Goal: Information Seeking & Learning: Learn about a topic

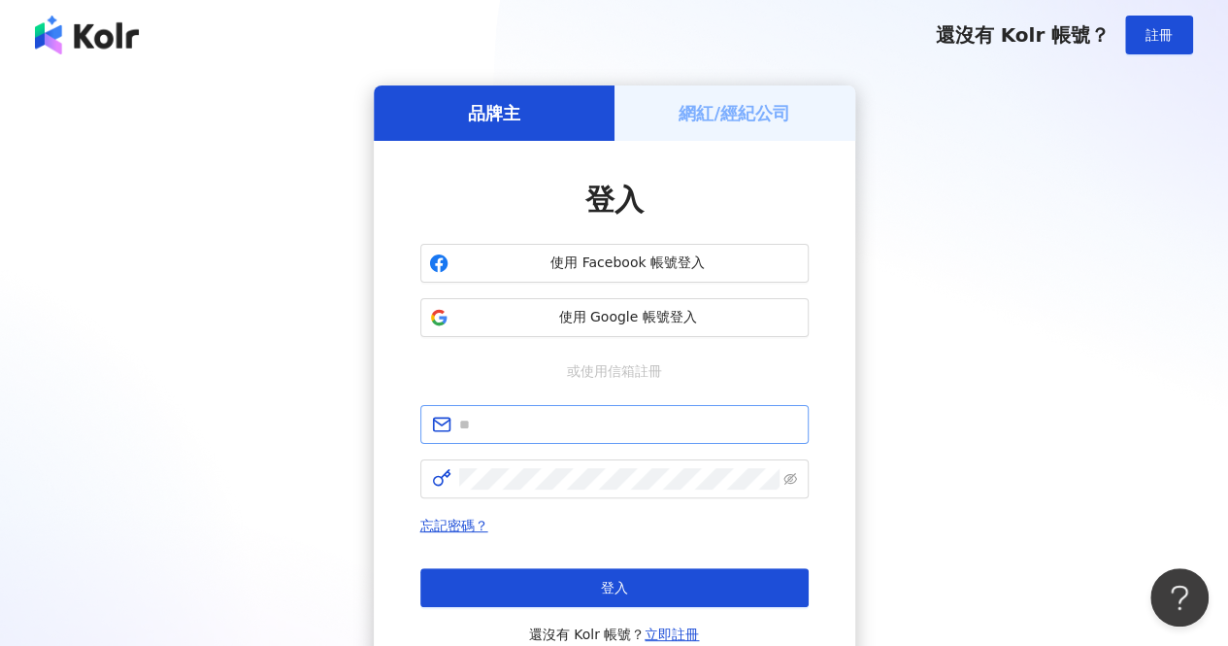
click at [557, 411] on span at bounding box center [614, 424] width 388 height 39
click at [553, 422] on input "text" at bounding box center [628, 424] width 338 height 21
type input "**********"
drag, startPoint x: 671, startPoint y: 422, endPoint x: 100, endPoint y: 405, distance: 571.1
click at [100, 405] on div "**********" at bounding box center [613, 384] width 1181 height 599
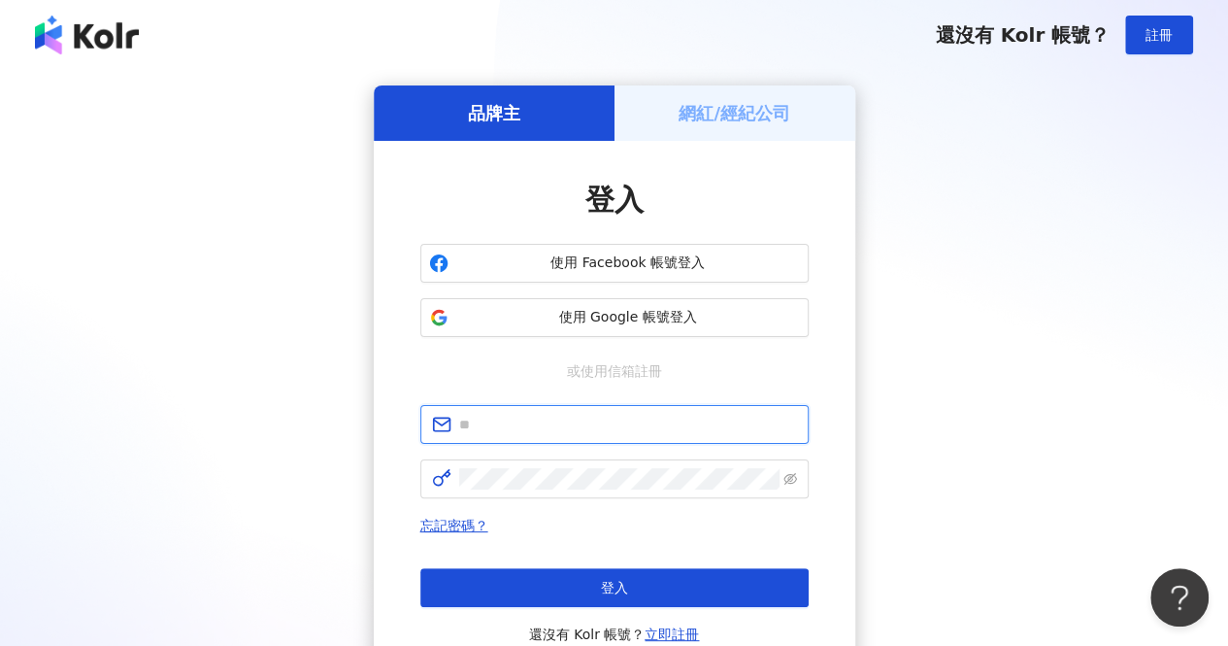
click at [673, 417] on input "text" at bounding box center [628, 424] width 338 height 21
type input "**********"
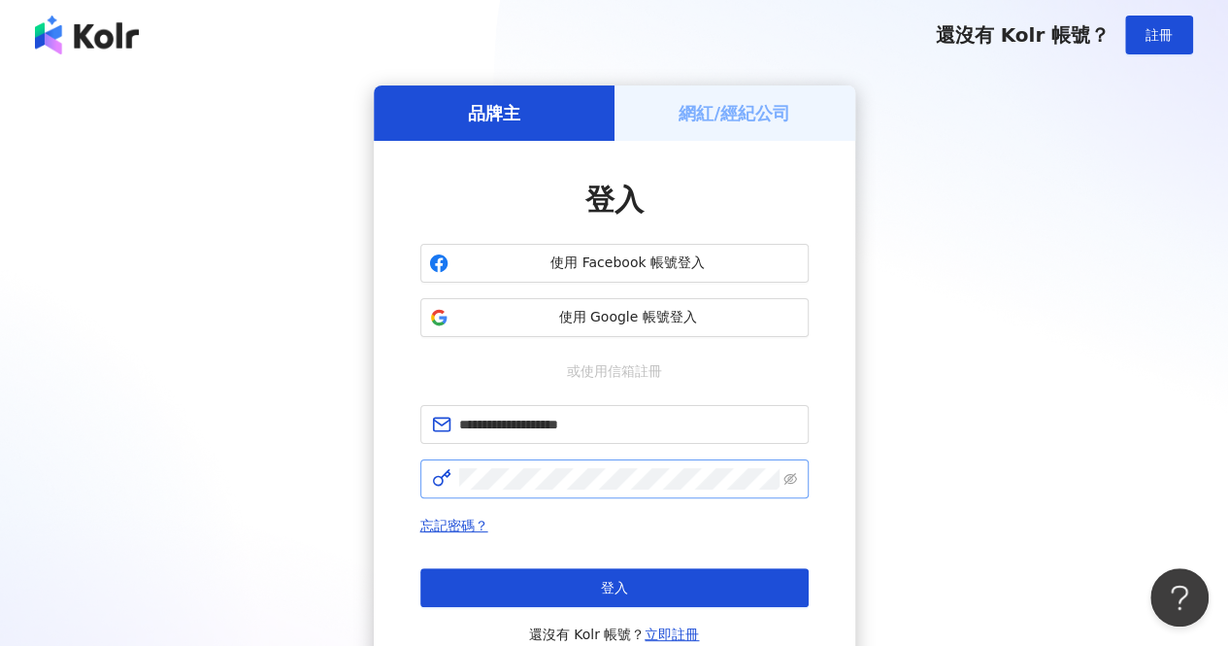
click at [555, 491] on span at bounding box center [614, 478] width 388 height 39
click button "登入" at bounding box center [614, 587] width 388 height 39
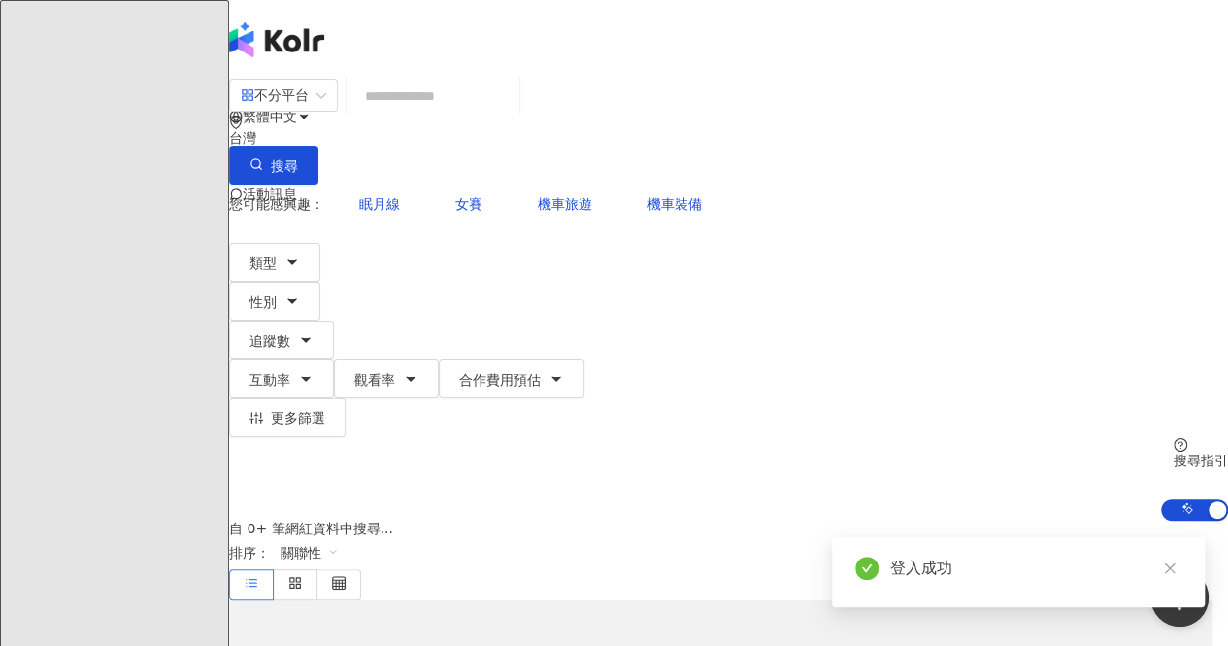
click at [505, 191] on div "您可能感興趣： 眠月線 女賽 機車旅遊 機車裝備 類型 性別 追蹤數 互動率 觀看率 合作費用預估 更多篩選" at bounding box center [728, 310] width 999 height 252
click at [290, 333] on span "追蹤數" at bounding box center [269, 341] width 41 height 16
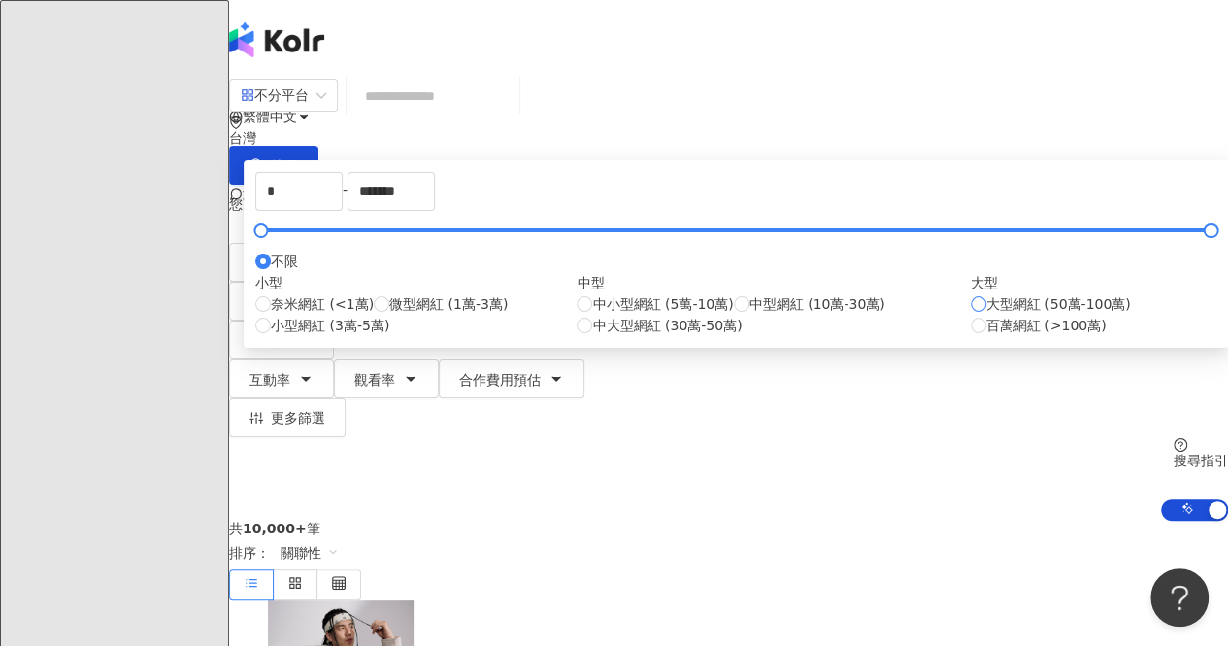
type input "******"
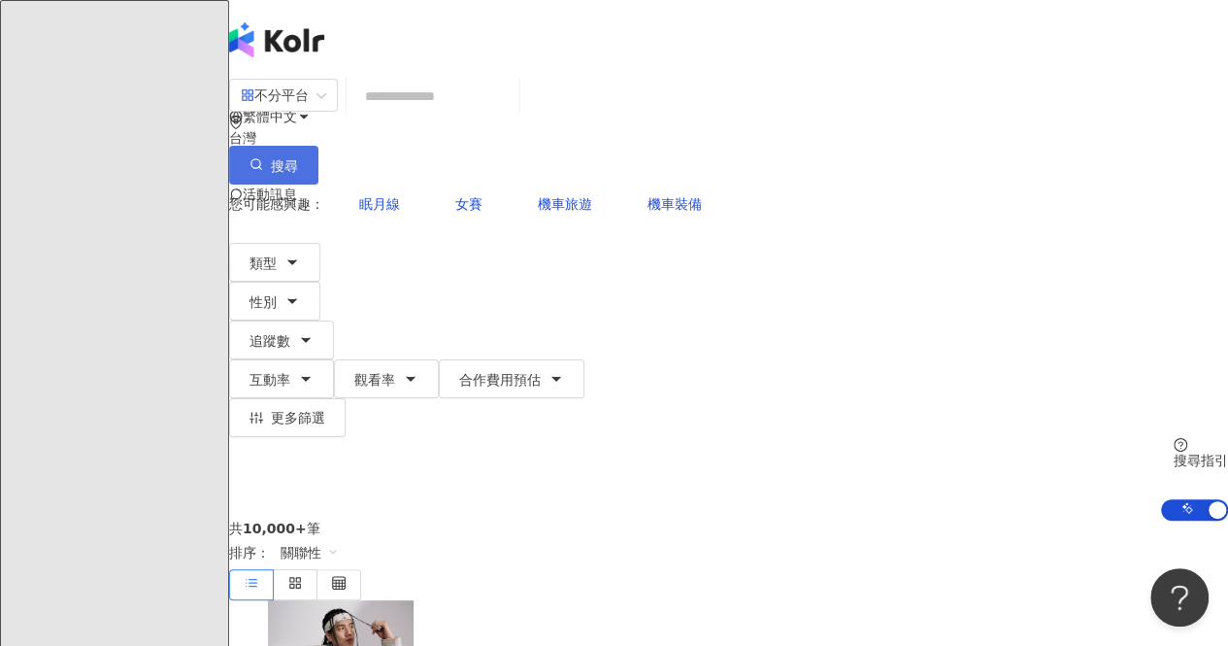
click at [318, 146] on button "搜尋" at bounding box center [273, 165] width 89 height 39
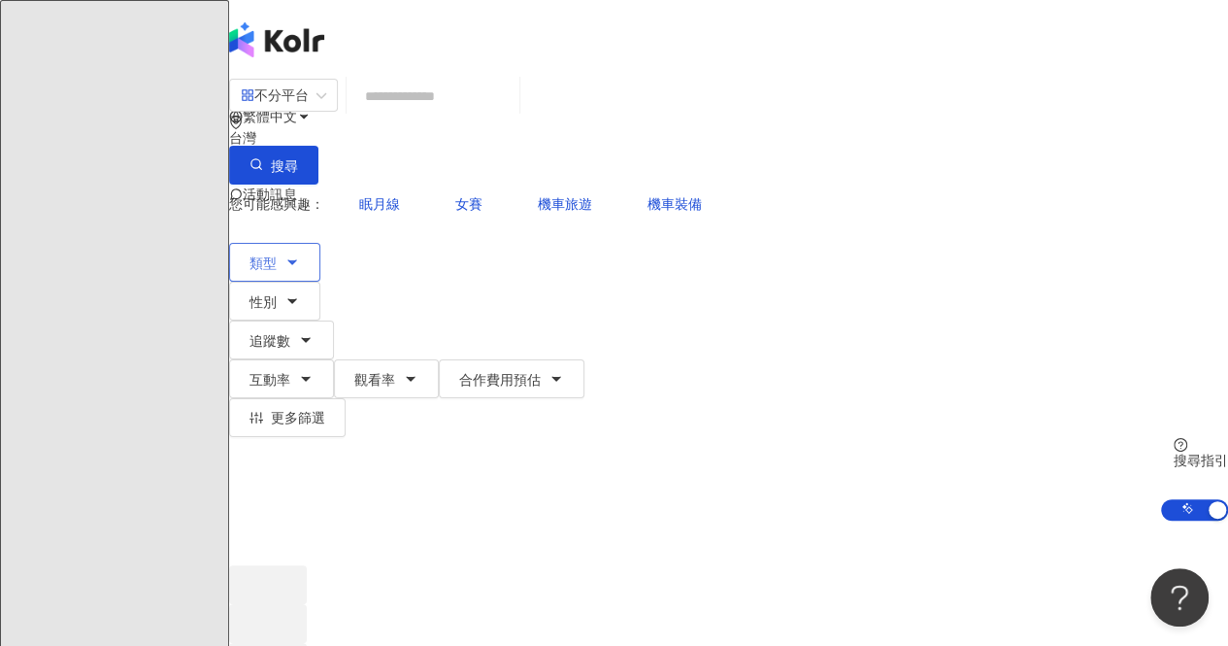
click at [320, 243] on button "類型" at bounding box center [274, 262] width 91 height 39
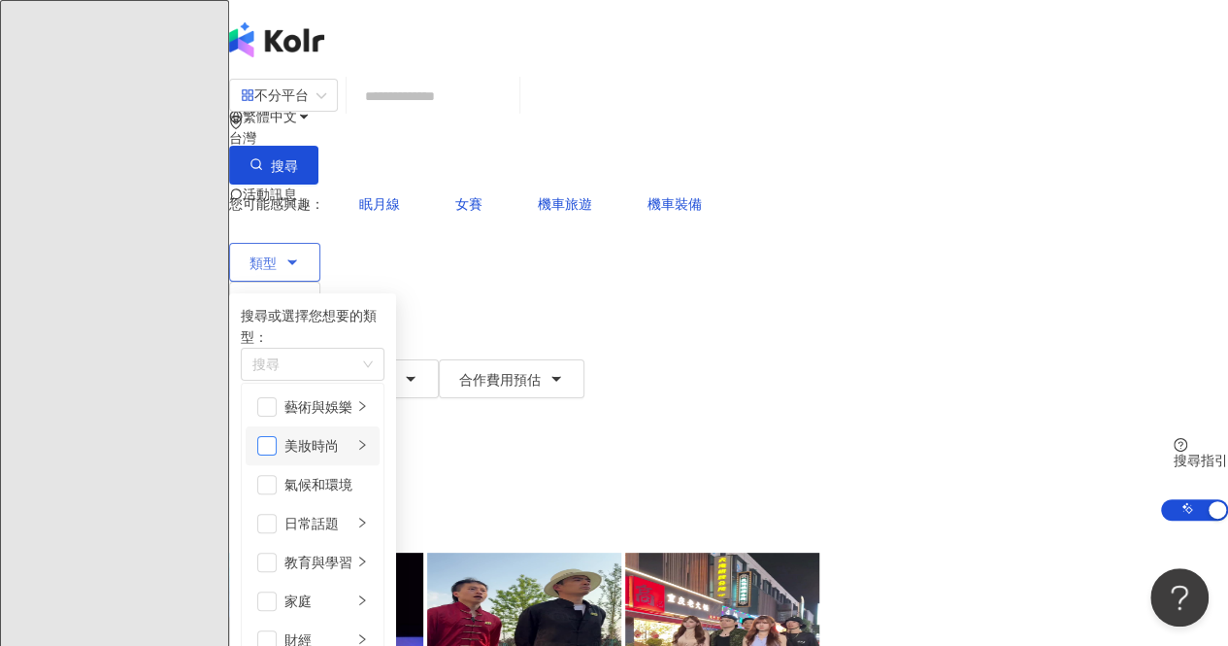
click at [277, 436] on span "button" at bounding box center [266, 445] width 19 height 19
click at [318, 146] on button "搜尋" at bounding box center [273, 165] width 89 height 39
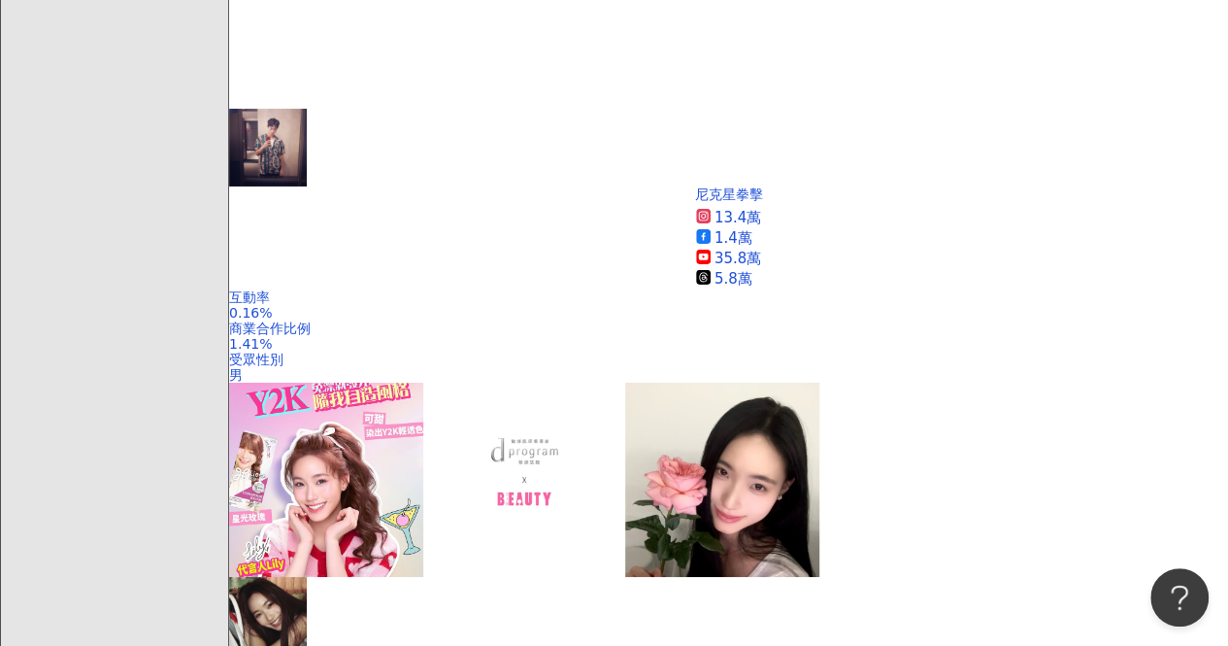
scroll to position [3786, 0]
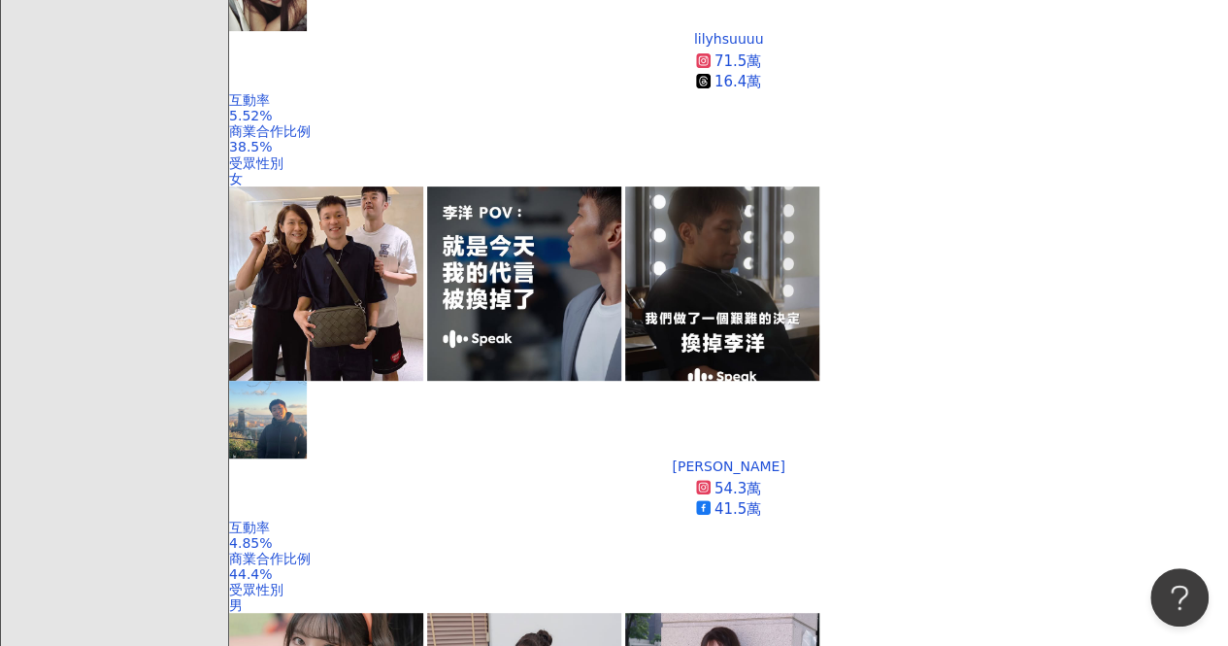
scroll to position [3761, 0]
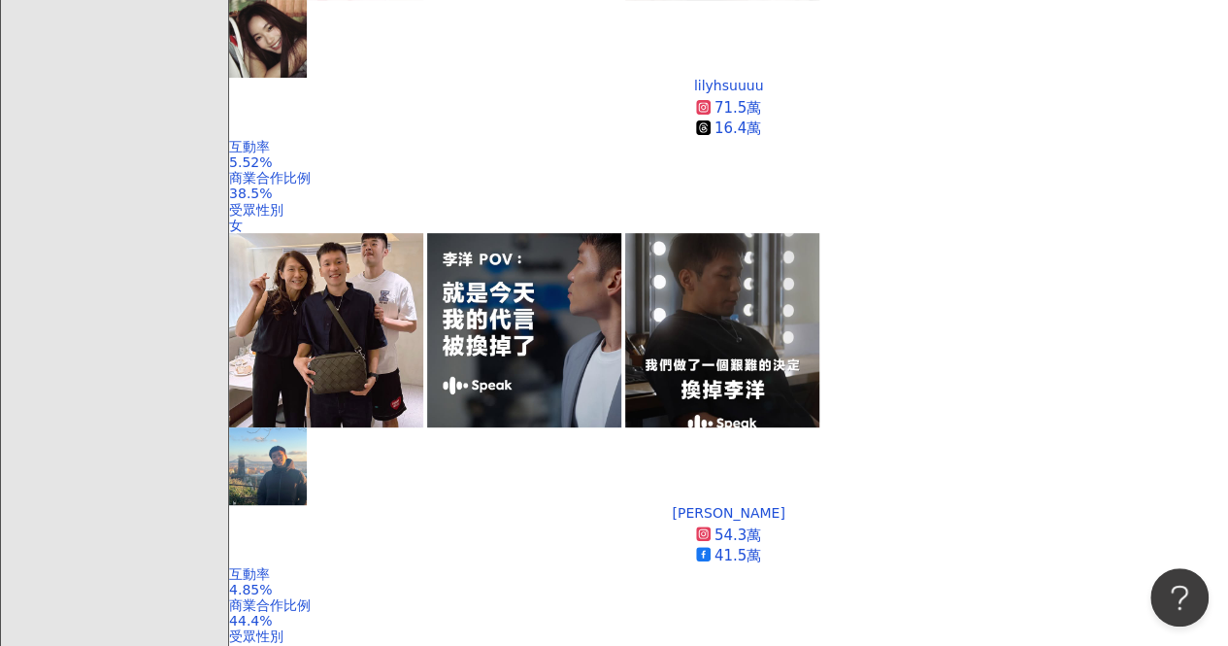
scroll to position [4265, 0]
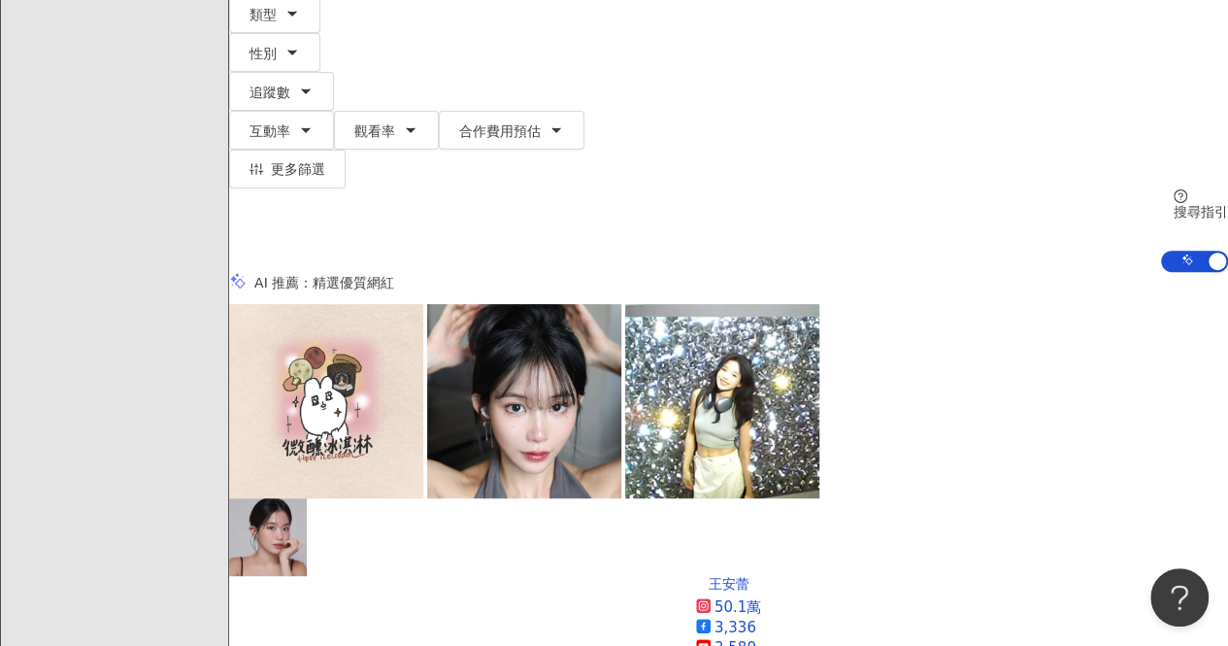
scroll to position [233, 0]
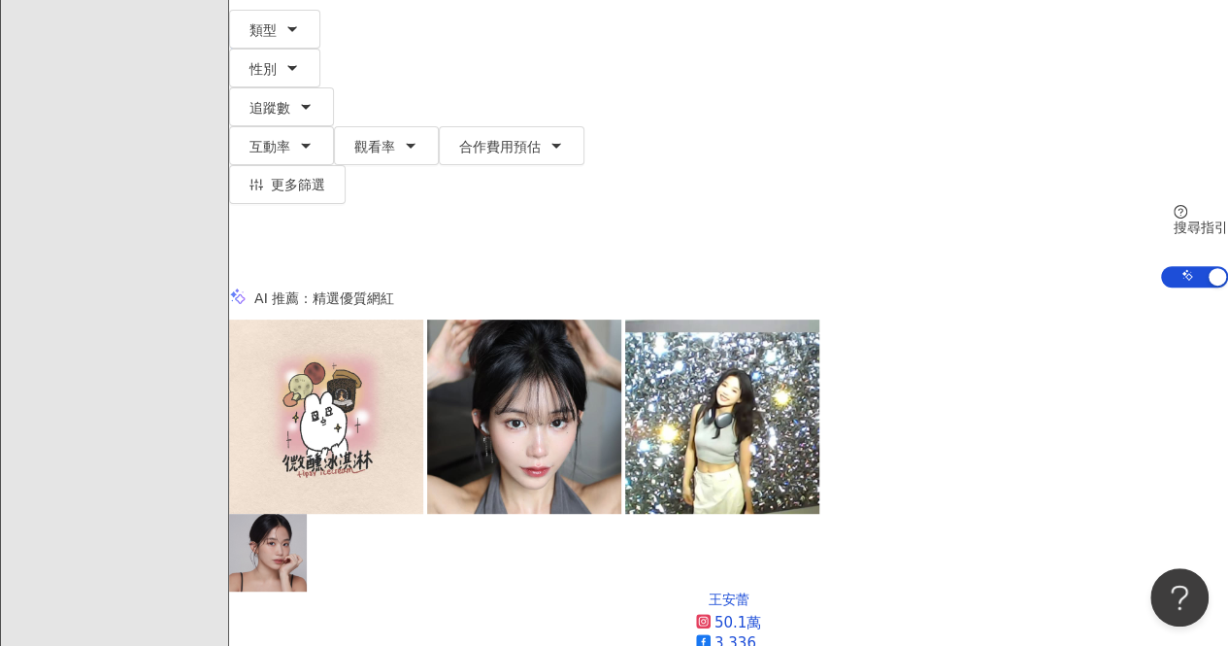
scroll to position [0, 2015]
drag, startPoint x: 1188, startPoint y: 278, endPoint x: 1149, endPoint y: 556, distance: 281.3
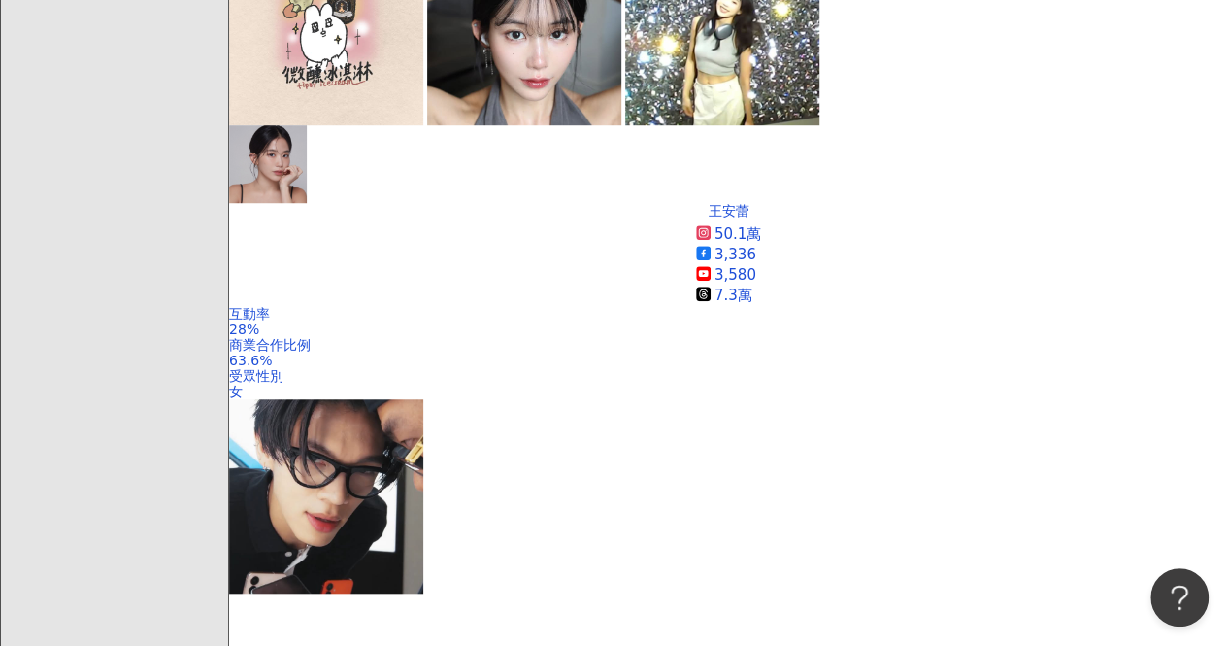
scroll to position [39, 0]
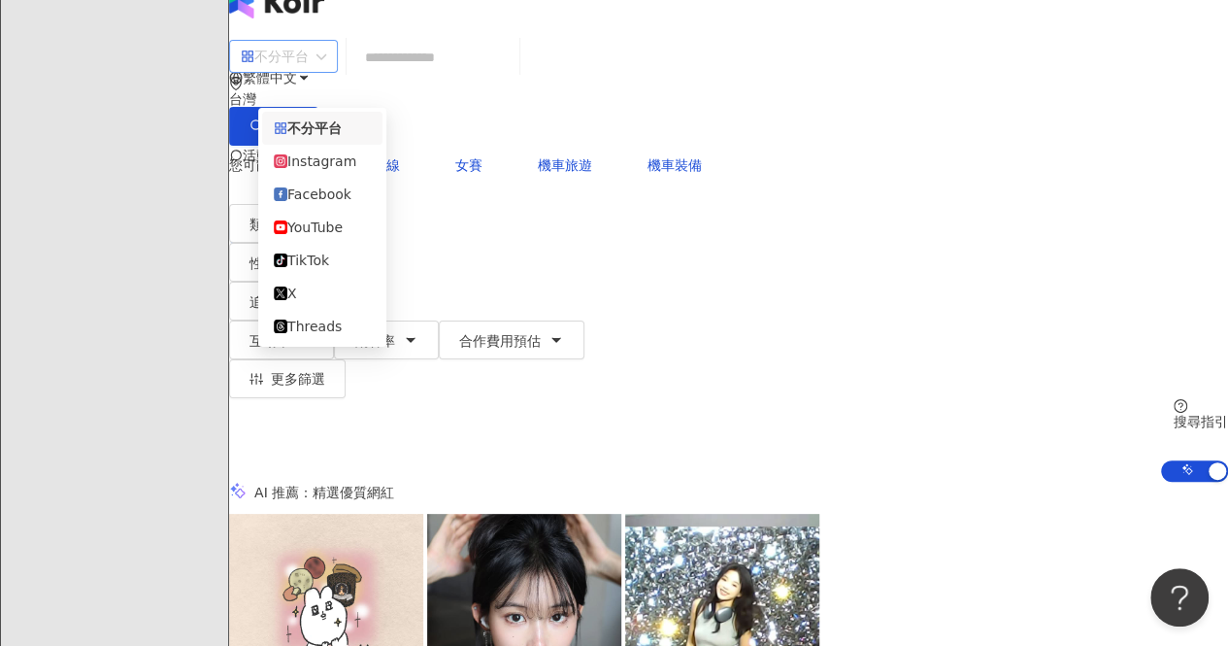
click at [309, 63] on div "不分平台" at bounding box center [275, 56] width 68 height 31
click at [360, 167] on div "Instagram" at bounding box center [322, 160] width 97 height 21
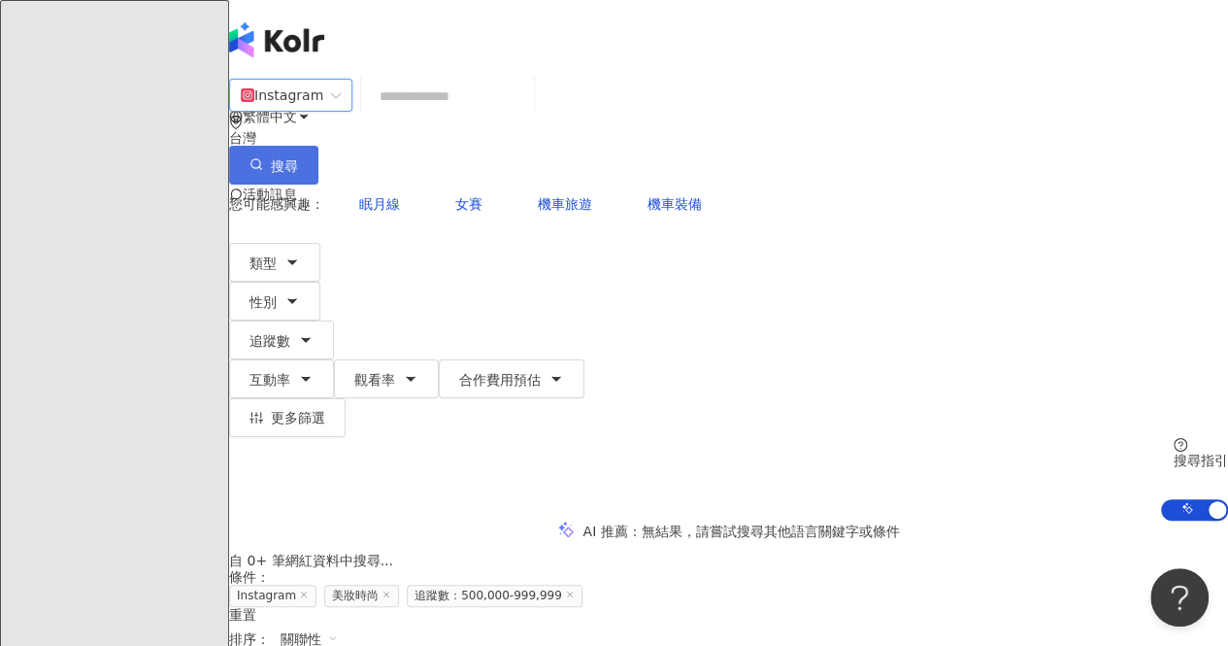
click at [298, 158] on span "搜尋" at bounding box center [284, 166] width 27 height 16
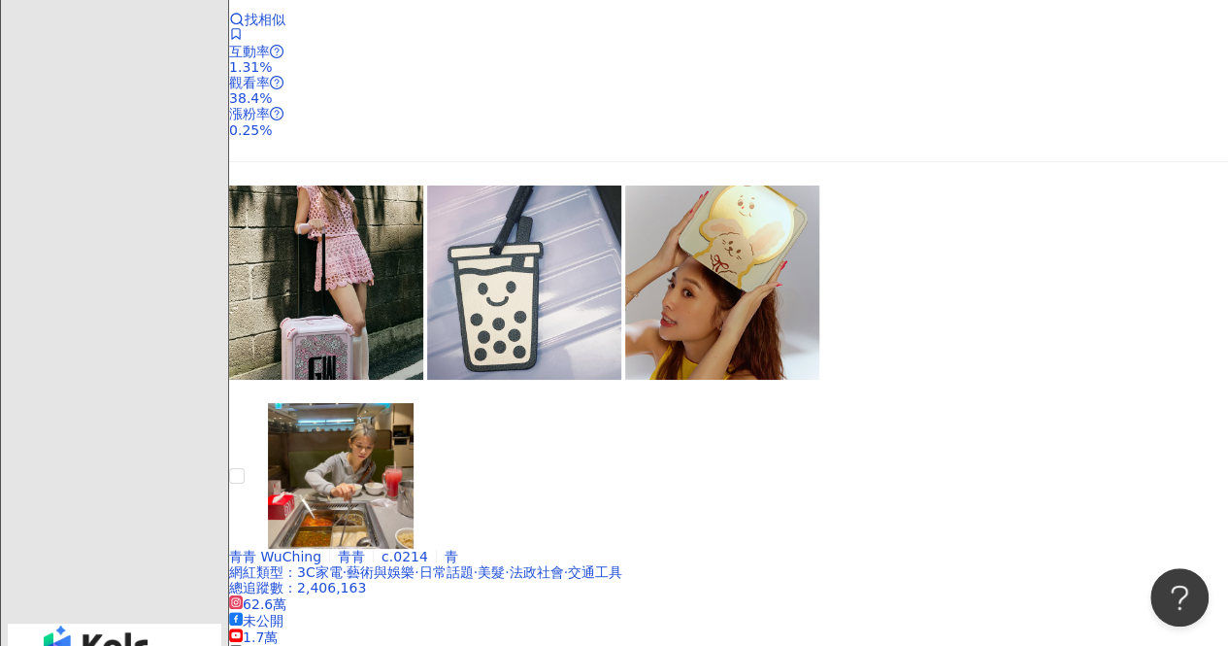
scroll to position [3592, 0]
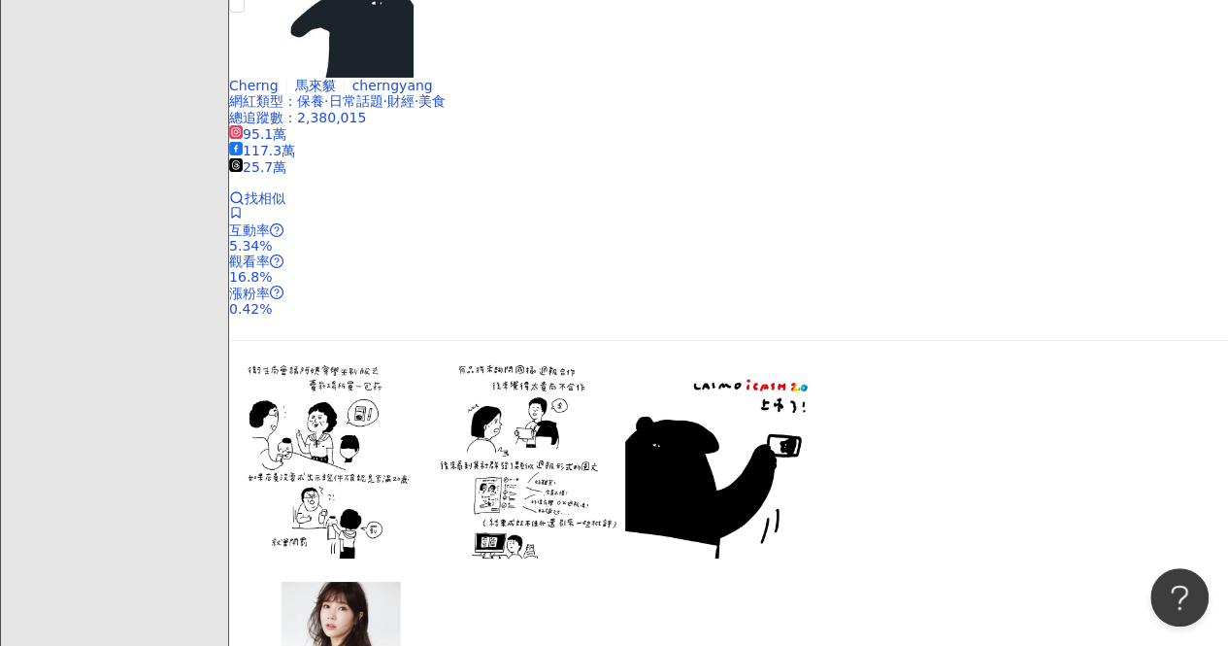
scroll to position [3715, 0]
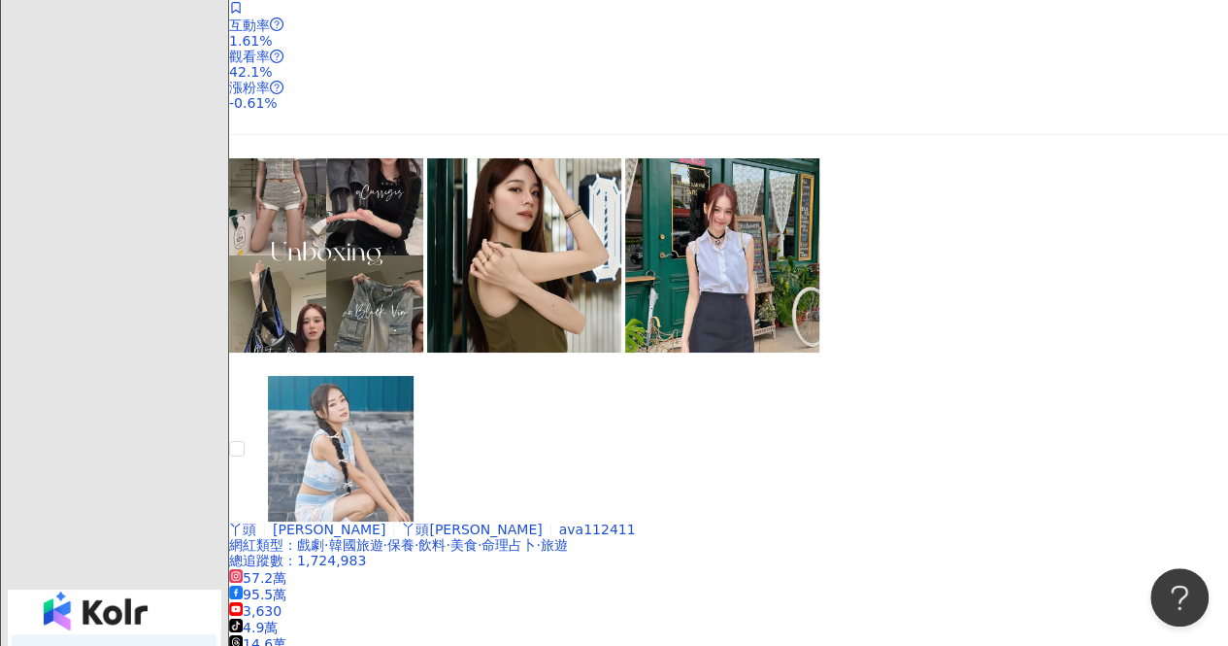
scroll to position [3411, 0]
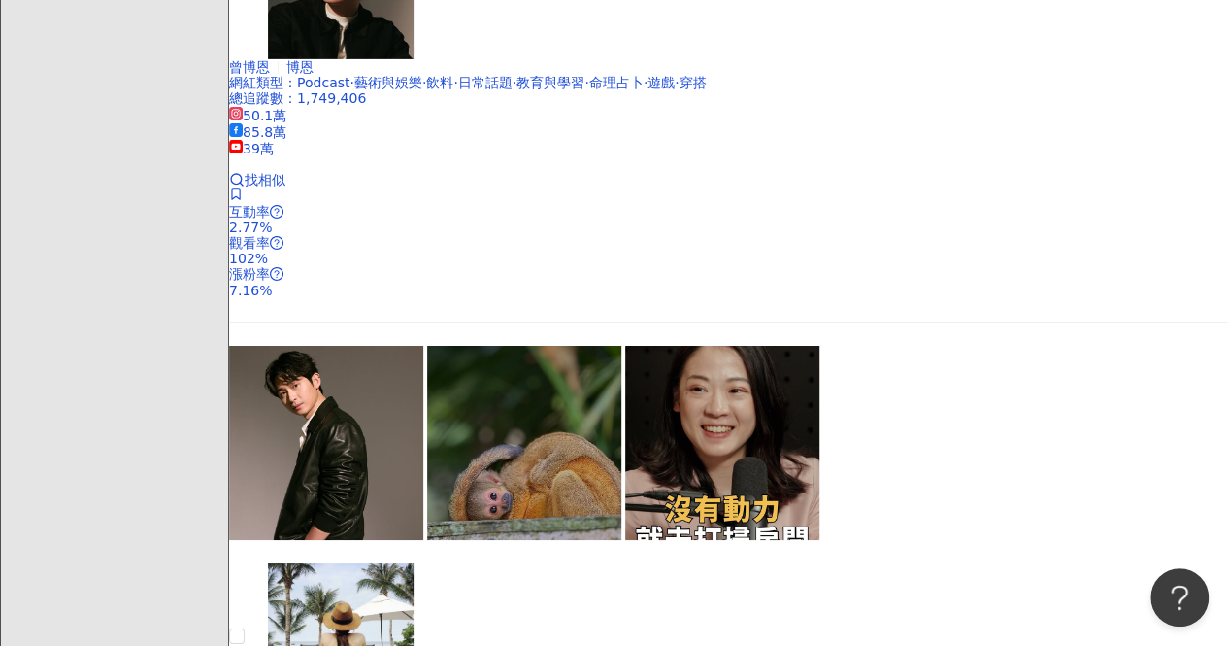
scroll to position [3718, 0]
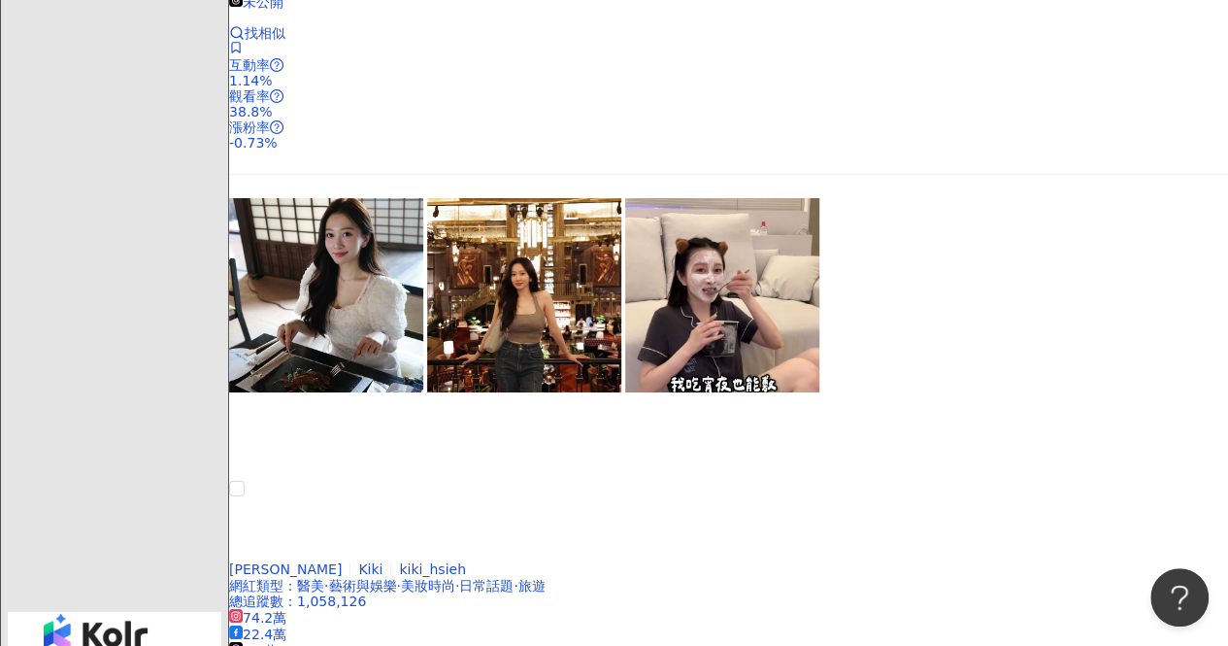
scroll to position [3667, 0]
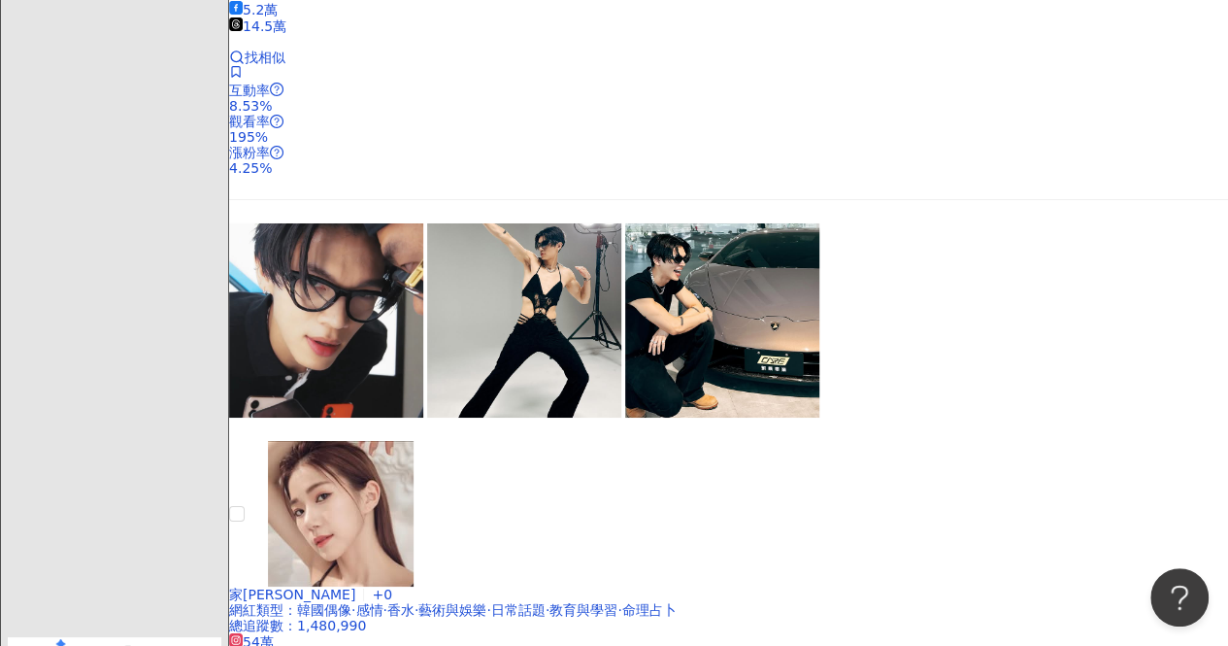
scroll to position [3587, 0]
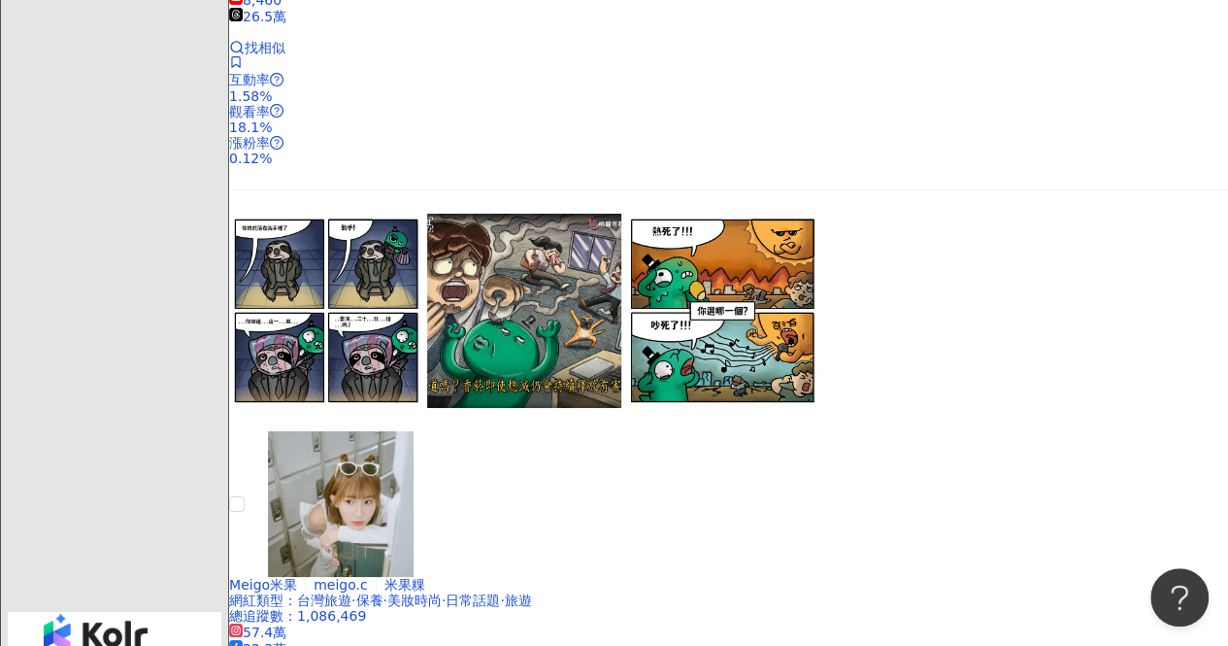
scroll to position [3568, 0]
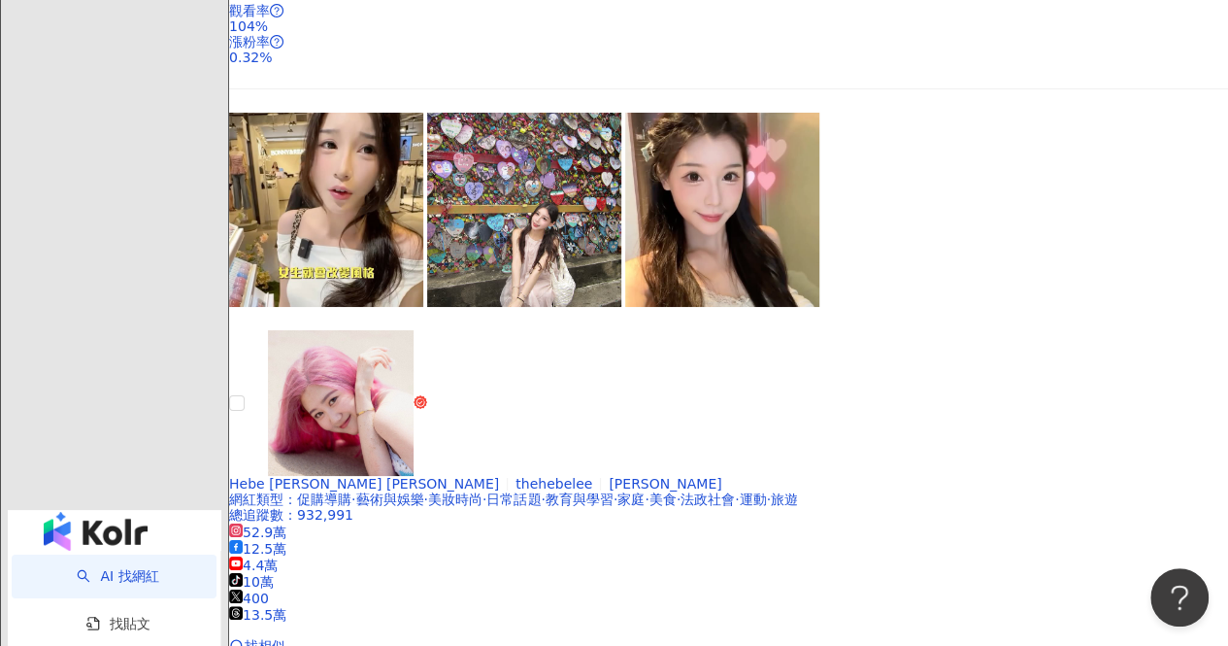
scroll to position [3627, 0]
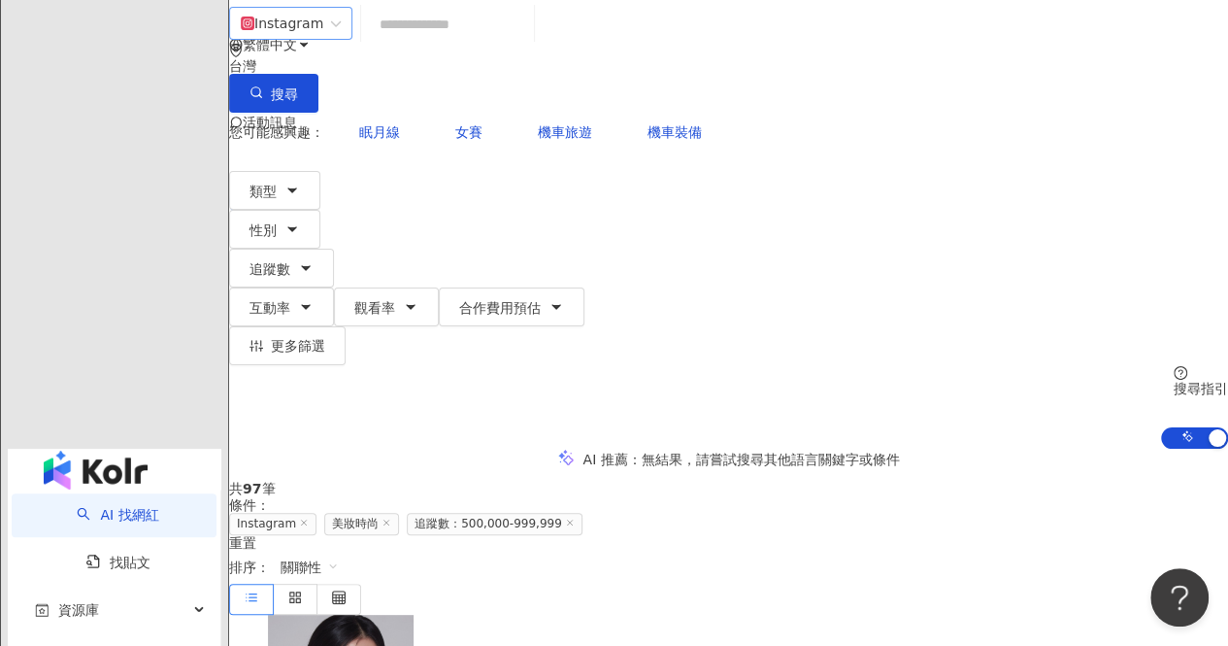
scroll to position [0, 0]
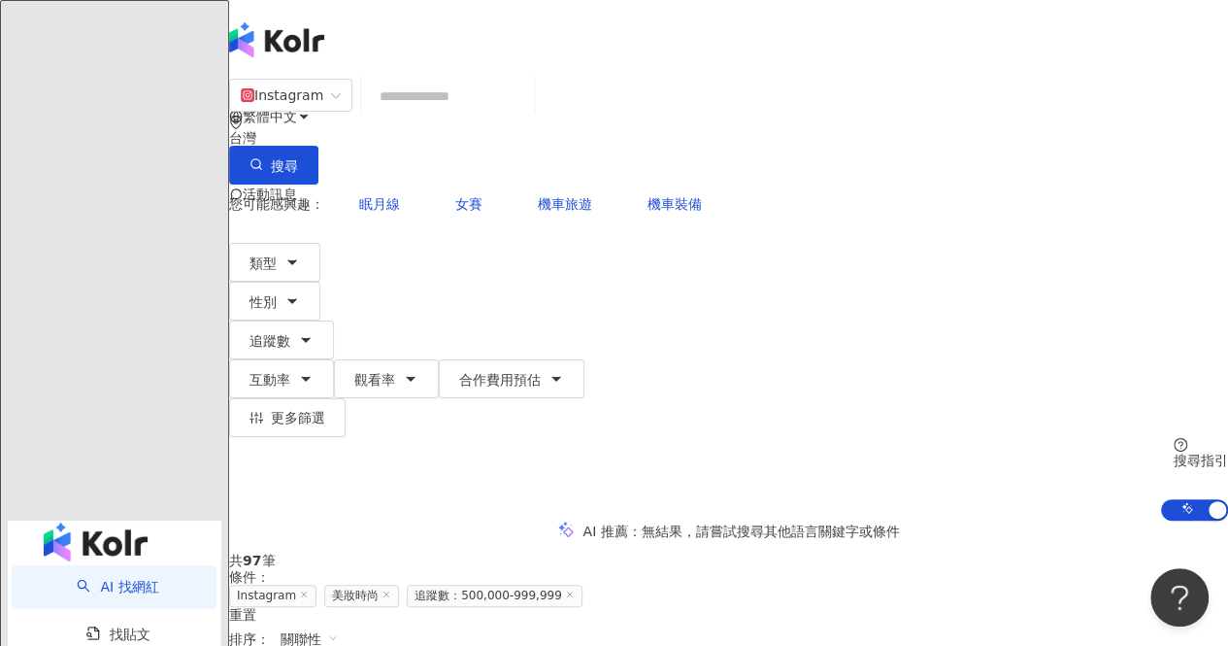
click at [107, 579] on link "AI 找網紅" at bounding box center [118, 587] width 82 height 16
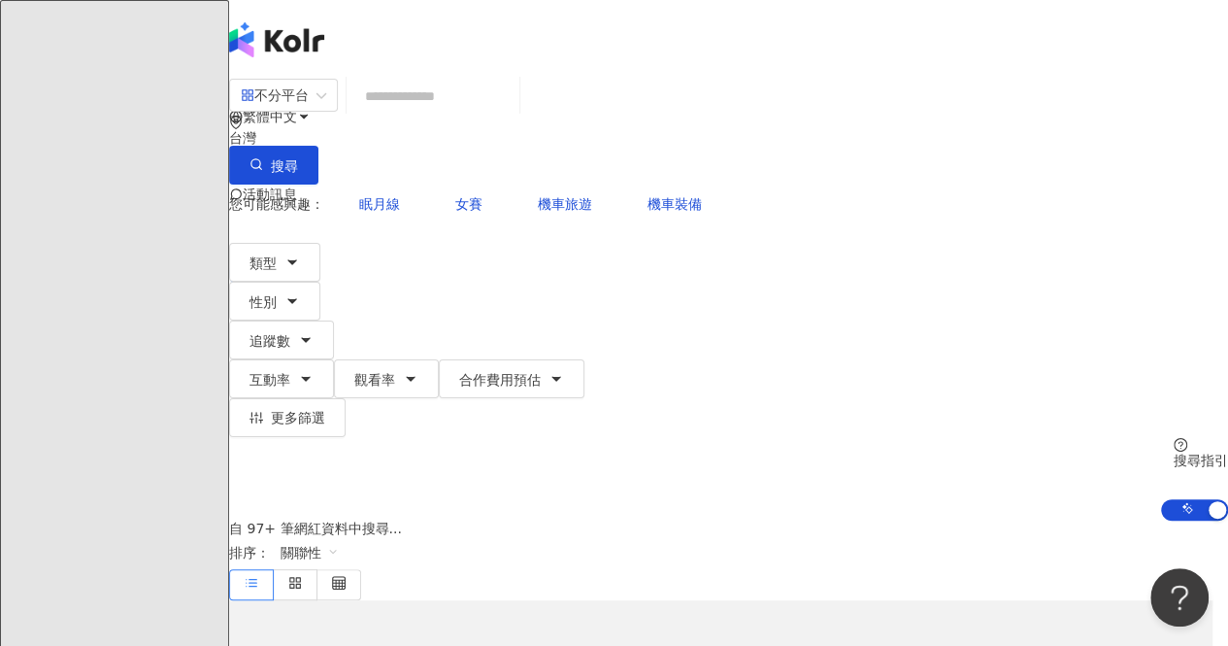
click at [512, 104] on input "search" at bounding box center [432, 96] width 157 height 37
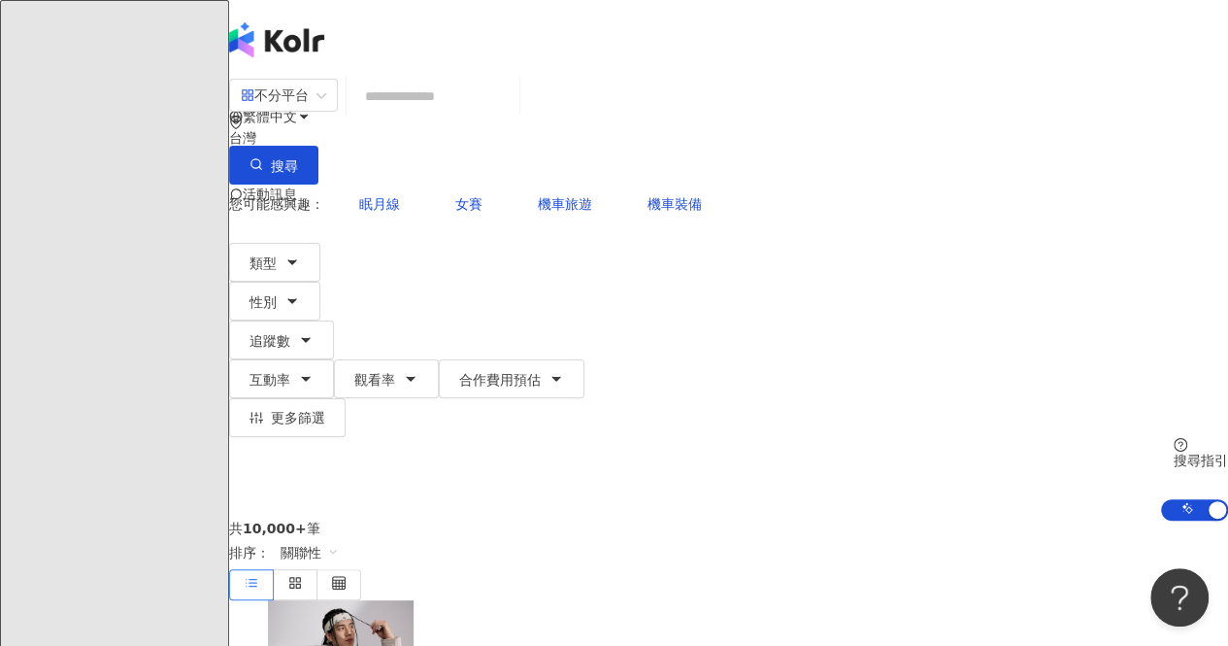
click at [497, 104] on input "search" at bounding box center [432, 96] width 157 height 37
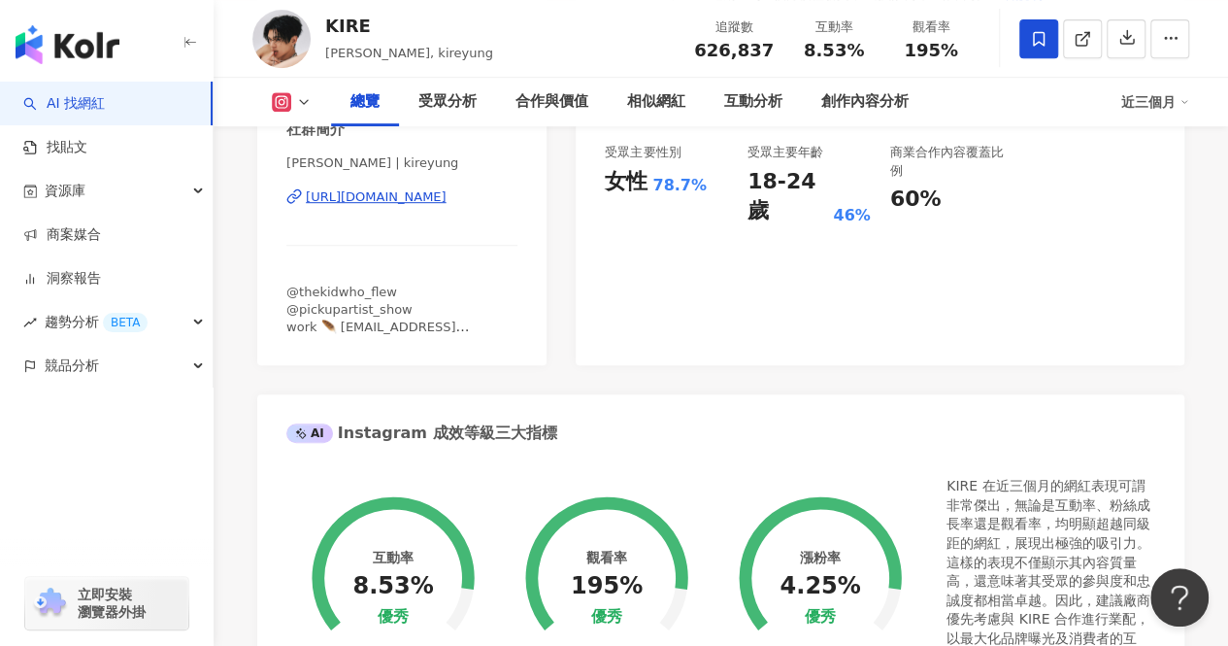
scroll to position [485, 0]
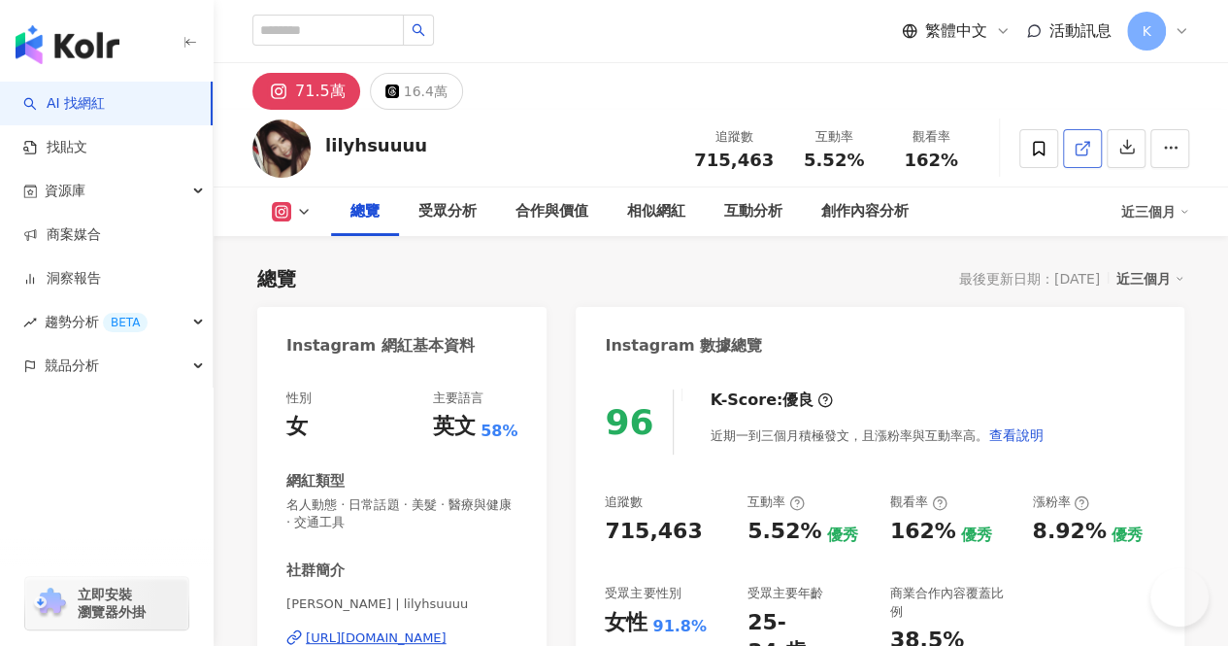
click at [1076, 151] on icon at bounding box center [1081, 149] width 11 height 11
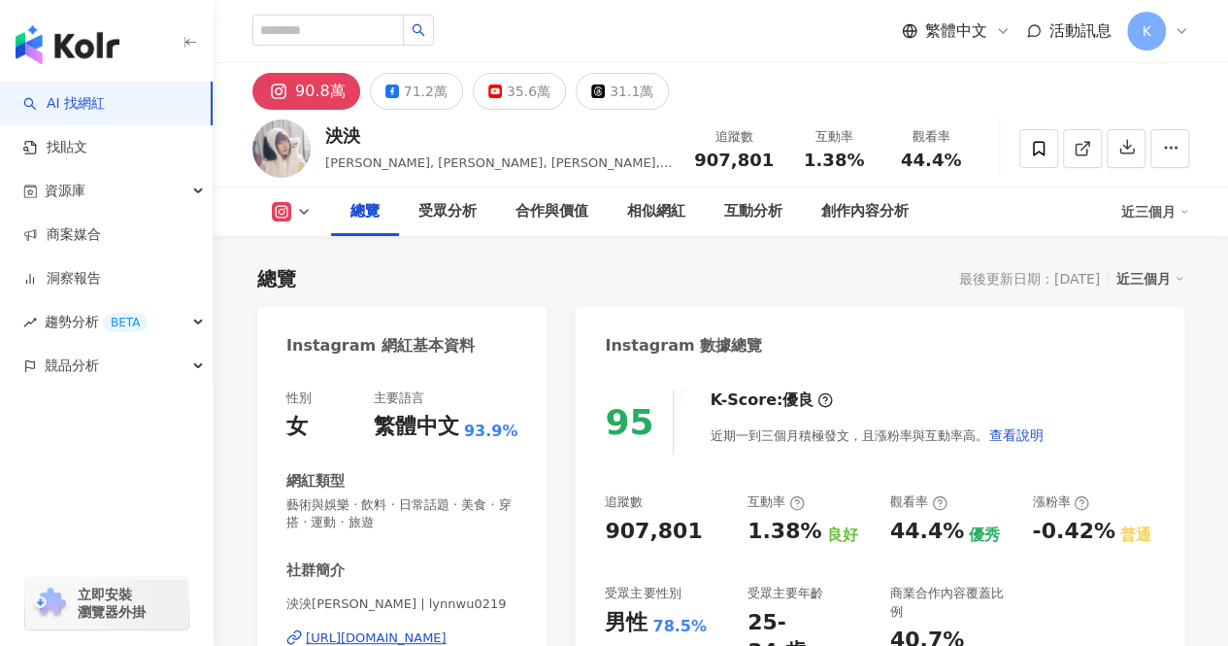
drag, startPoint x: 1083, startPoint y: 149, endPoint x: 804, endPoint y: 163, distance: 279.9
click at [1083, 149] on icon at bounding box center [1082, 148] width 17 height 17
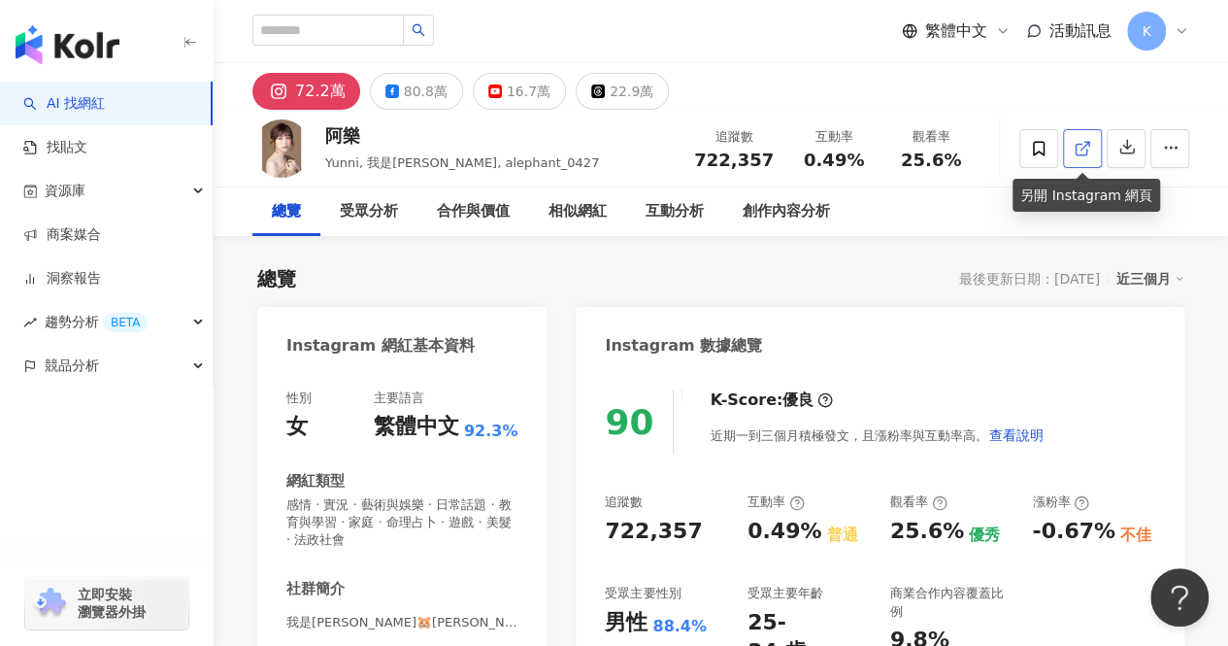
click at [1074, 143] on icon at bounding box center [1082, 148] width 17 height 17
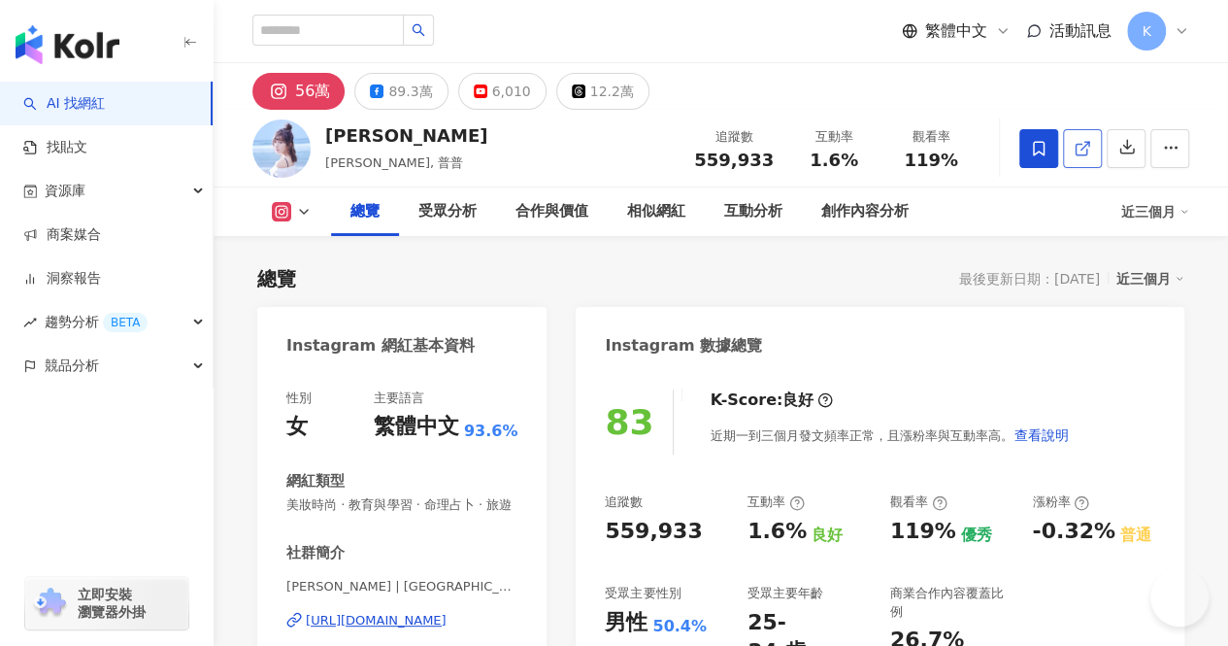
drag, startPoint x: 1081, startPoint y: 149, endPoint x: 1079, endPoint y: 139, distance: 9.9
click at [1081, 149] on line at bounding box center [1085, 146] width 8 height 8
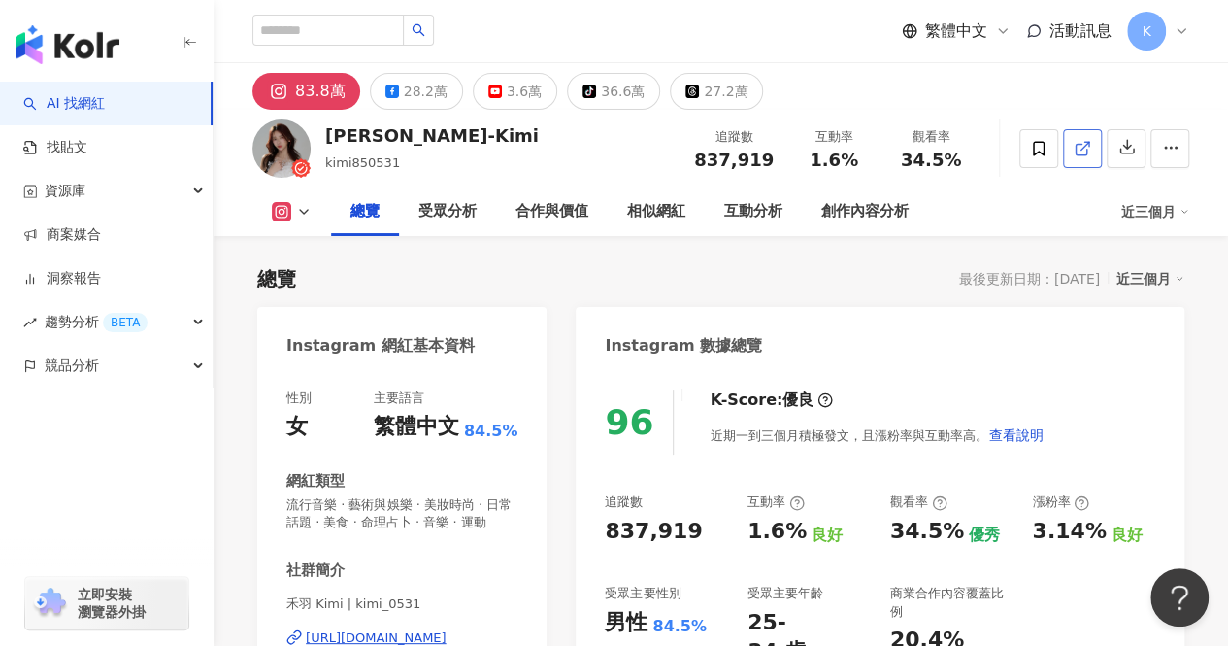
click at [1078, 154] on icon at bounding box center [1081, 149] width 11 height 11
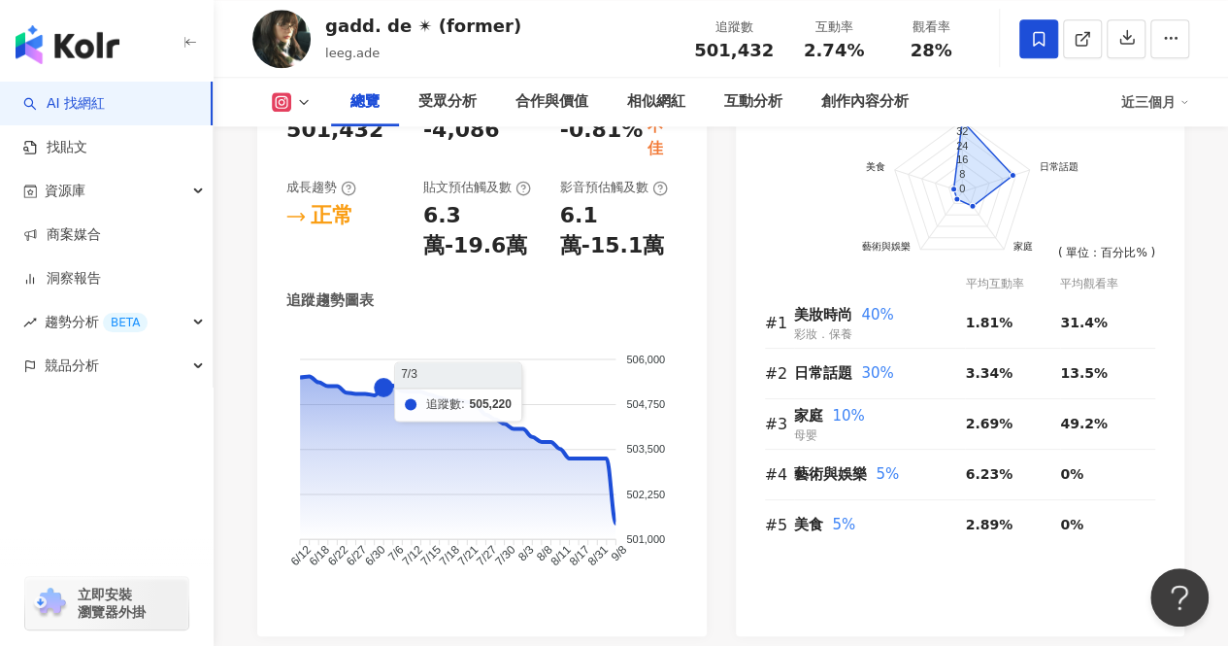
scroll to position [1201, 0]
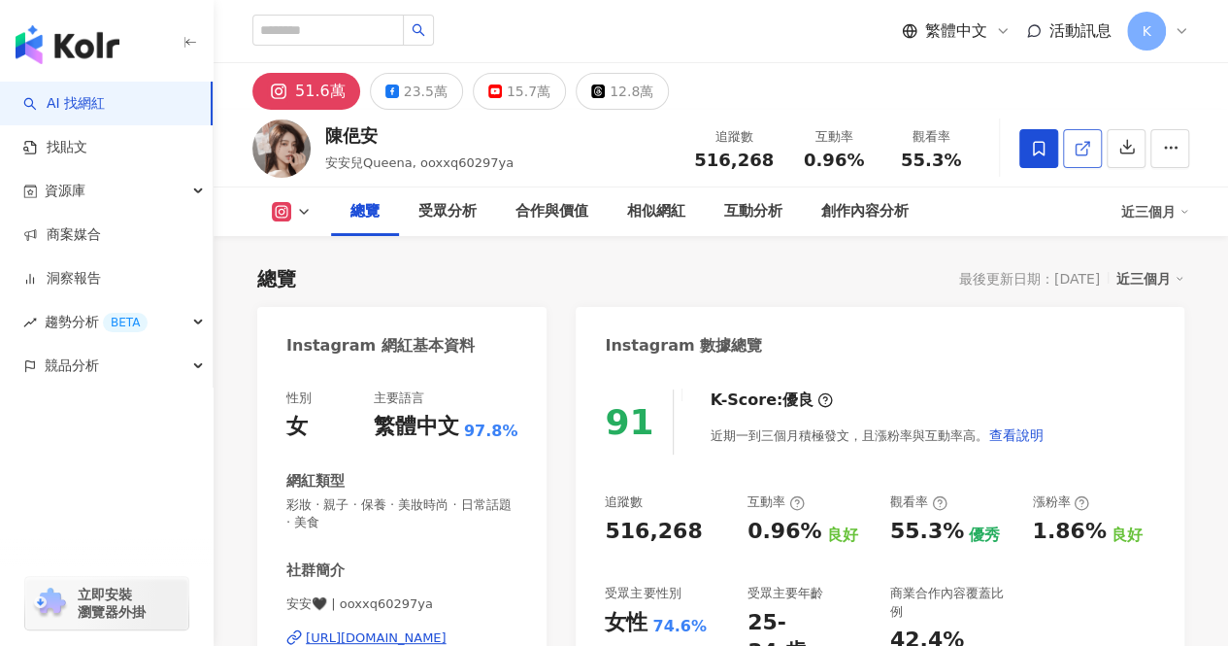
click at [1082, 149] on icon at bounding box center [1082, 148] width 17 height 17
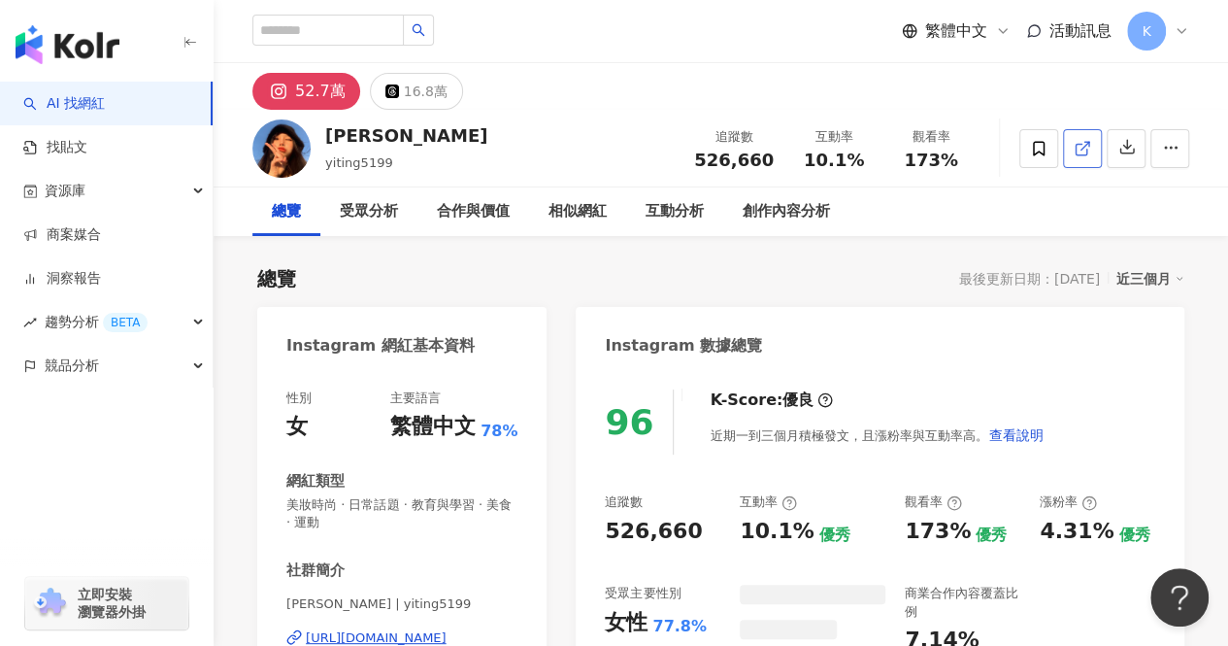
click at [1076, 152] on icon at bounding box center [1081, 149] width 11 height 11
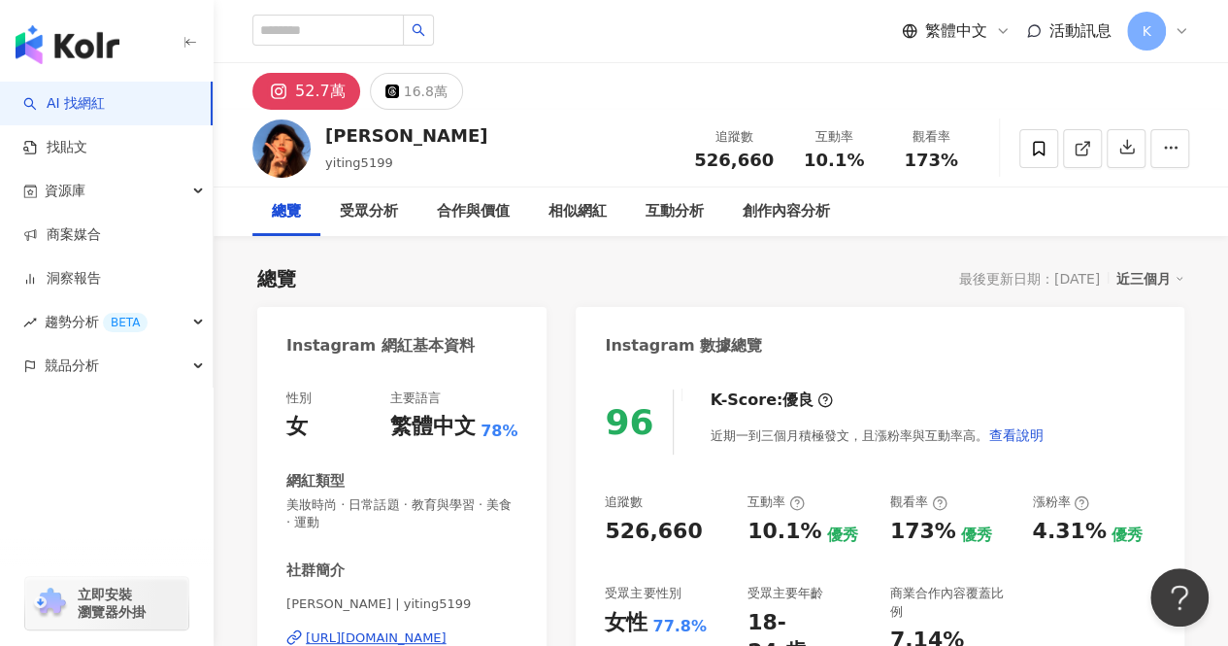
scroll to position [97, 0]
